Goal: Information Seeking & Learning: Learn about a topic

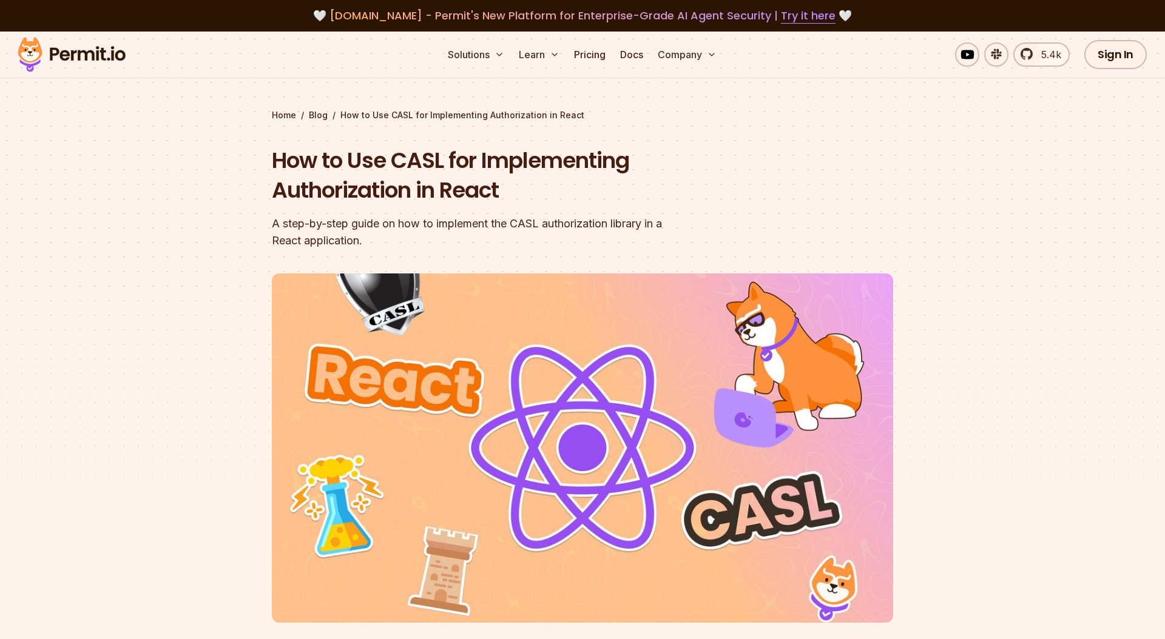
click at [792, 144] on div "Home / Blog / How to Use CASL for Implementing Authorization in React How to Us…" at bounding box center [582, 398] width 621 height 579
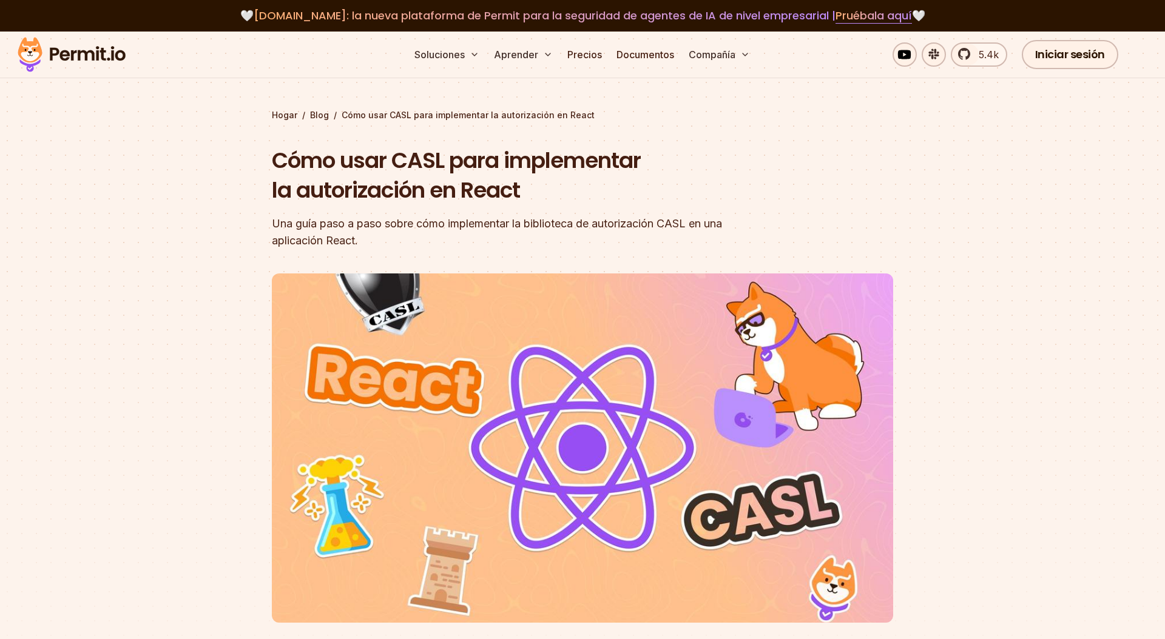
click at [721, 226] on font "Una guía paso a paso sobre cómo implementar la biblioteca de autorización CASL …" at bounding box center [497, 232] width 450 height 30
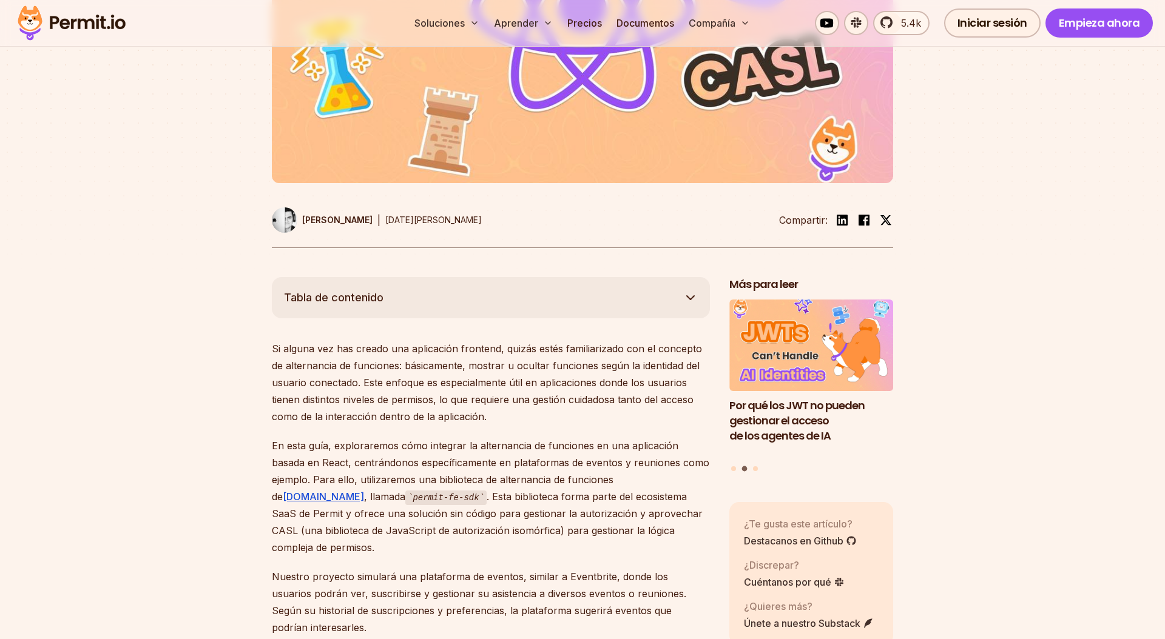
scroll to position [440, 0]
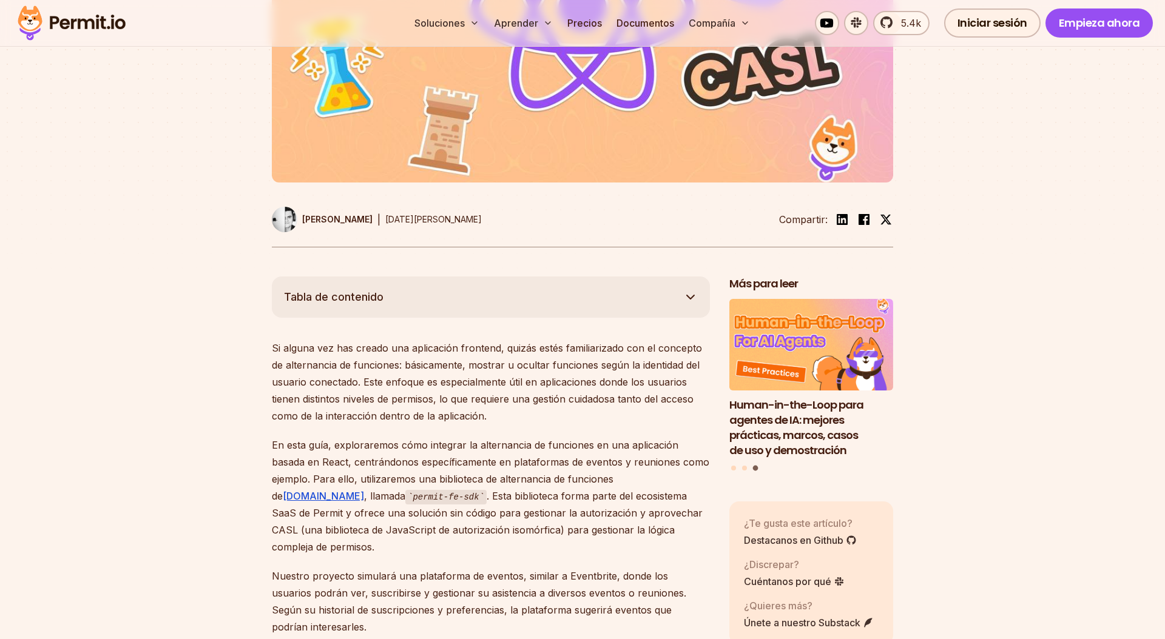
click at [572, 448] on font "En esta guía, exploraremos cómo integrar la alternancia de funciones en una apl…" at bounding box center [490, 470] width 437 height 63
click at [364, 490] on font "[DOMAIN_NAME]" at bounding box center [323, 496] width 81 height 12
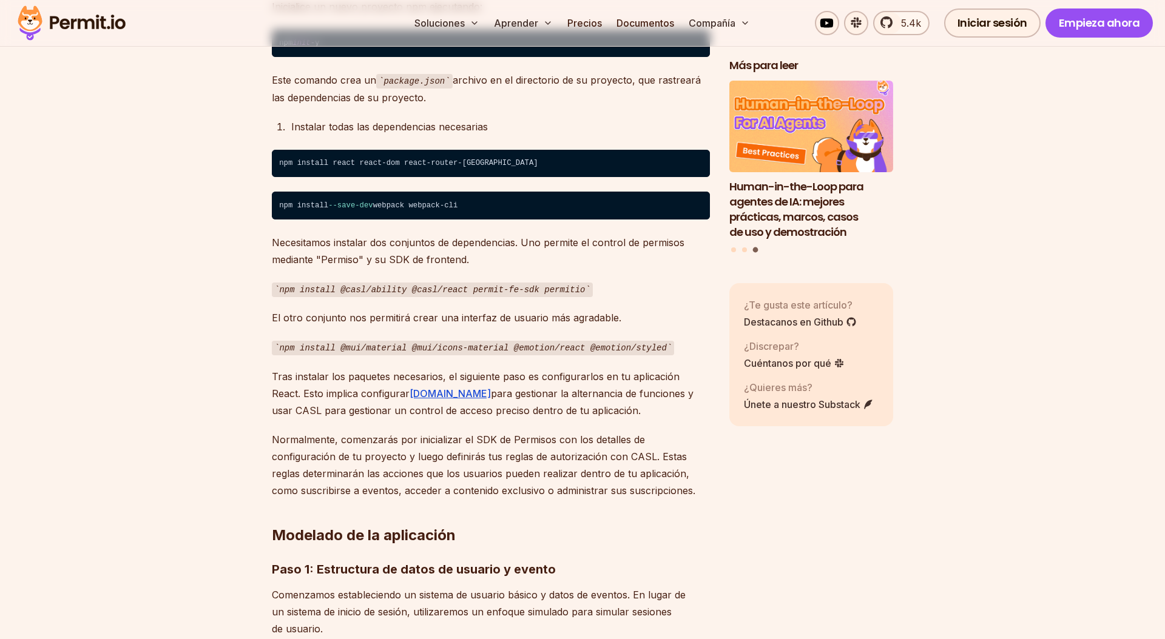
scroll to position [1571, 0]
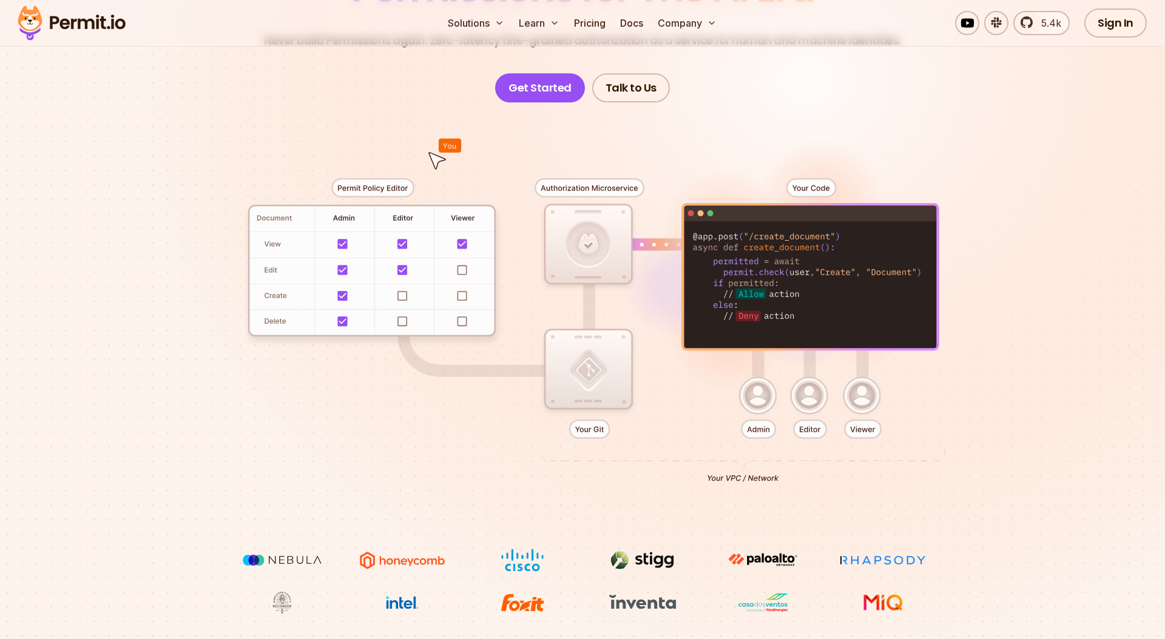
scroll to position [471, 0]
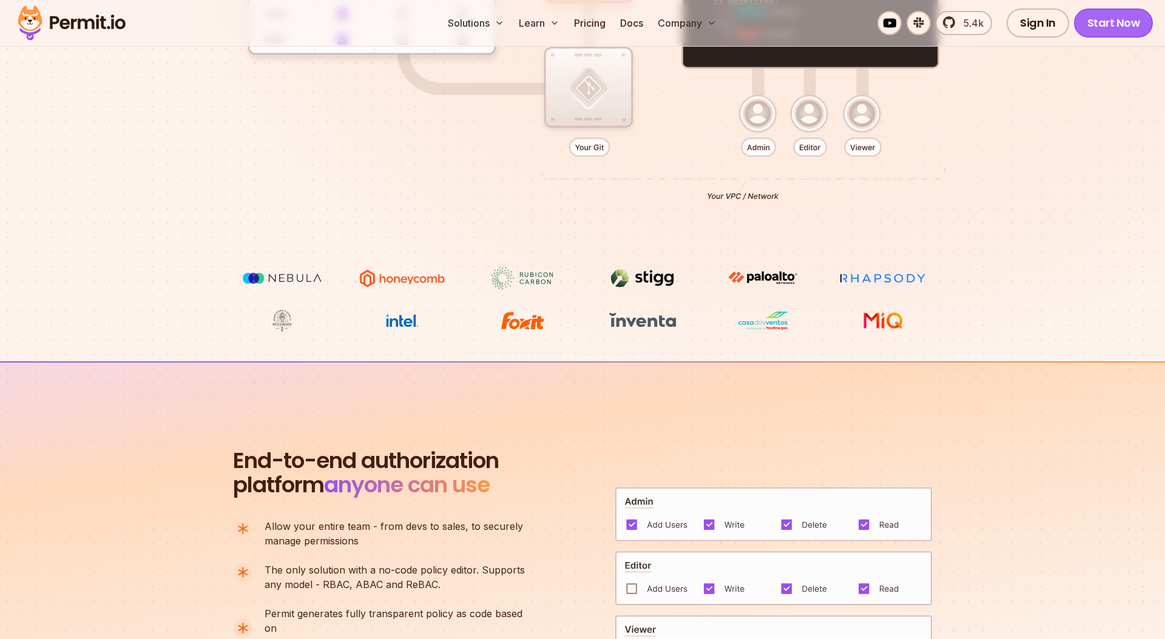
click at [1124, 30] on link "Start Now" at bounding box center [1113, 22] width 79 height 29
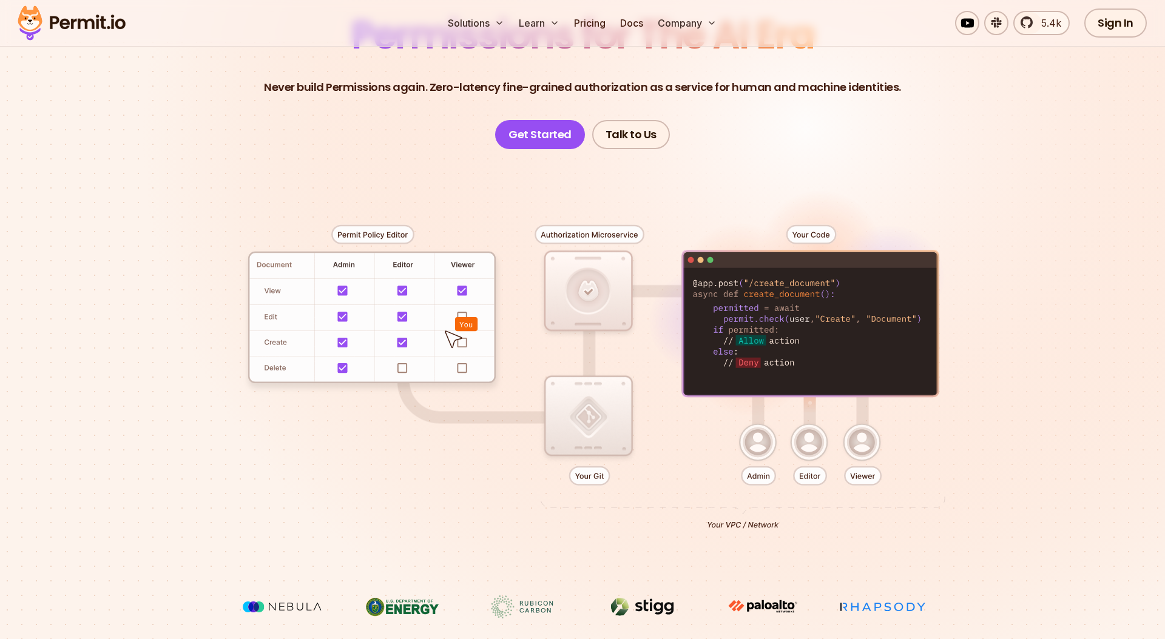
scroll to position [0, 0]
